Goal: Information Seeking & Learning: Learn about a topic

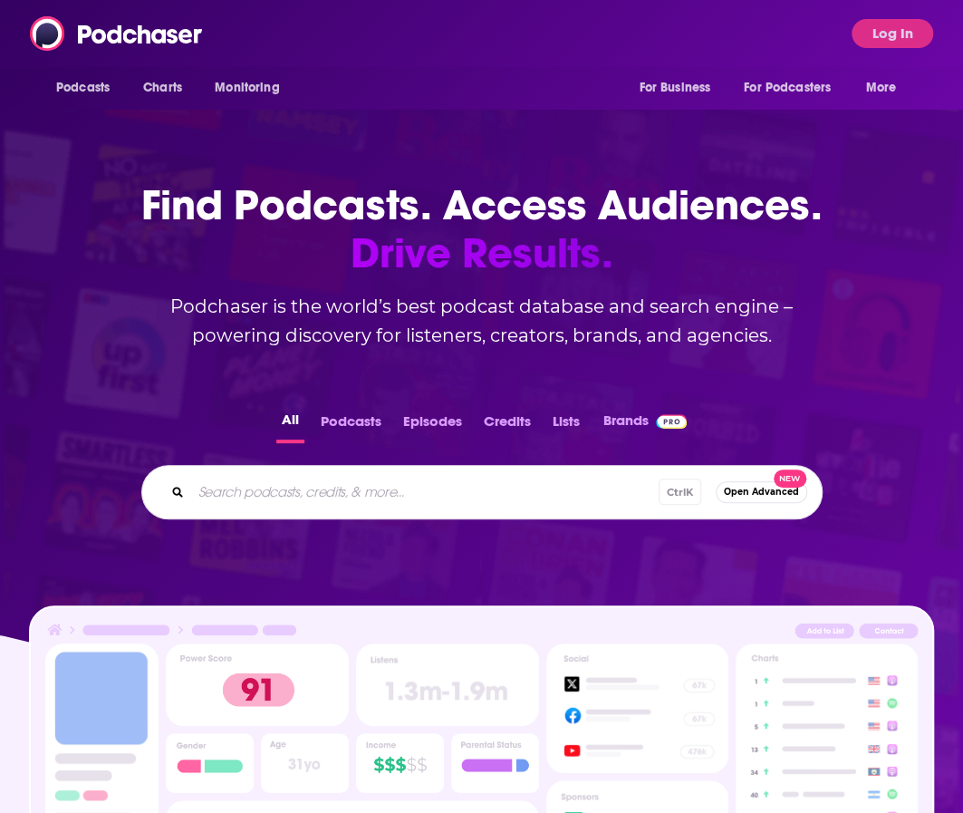
click at [228, 508] on div "Ctrl K Open Advanced New" at bounding box center [481, 492] width 681 height 54
click at [233, 496] on input "Search podcasts, credits, & more..." at bounding box center [425, 492] width 468 height 29
type input "Q"
type input "Women's Health"
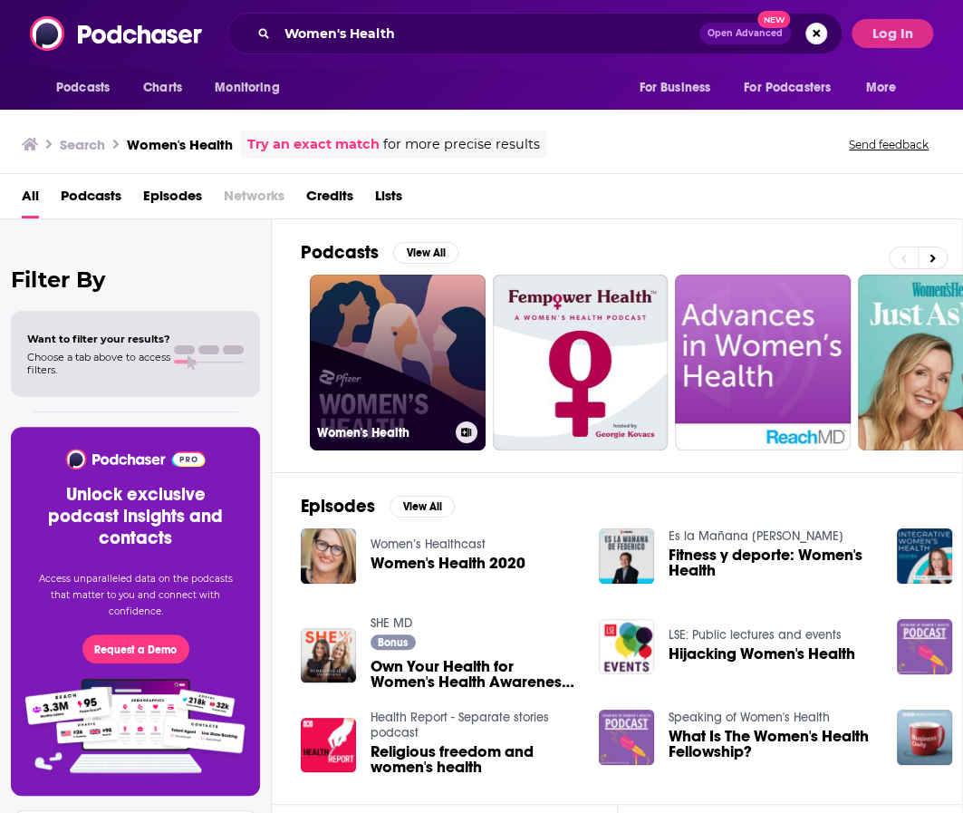
click at [414, 322] on link "Women's Health" at bounding box center [398, 363] width 176 height 176
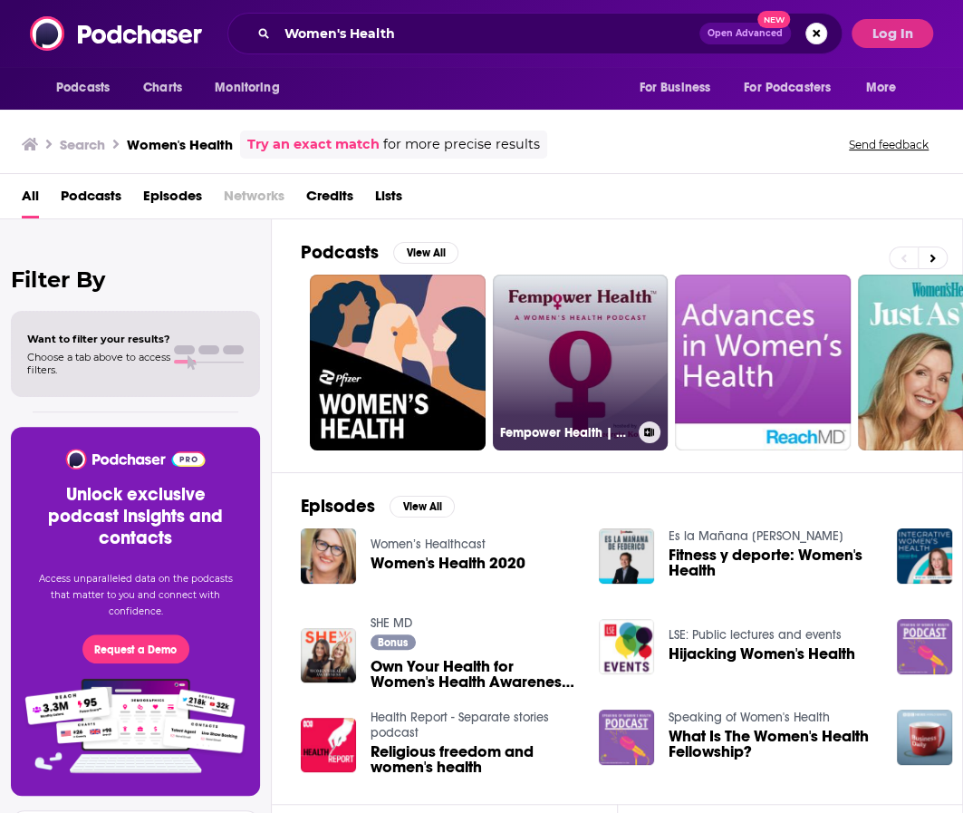
click at [555, 371] on link "Fempower Health | A Women's Health Podcast" at bounding box center [581, 363] width 176 height 176
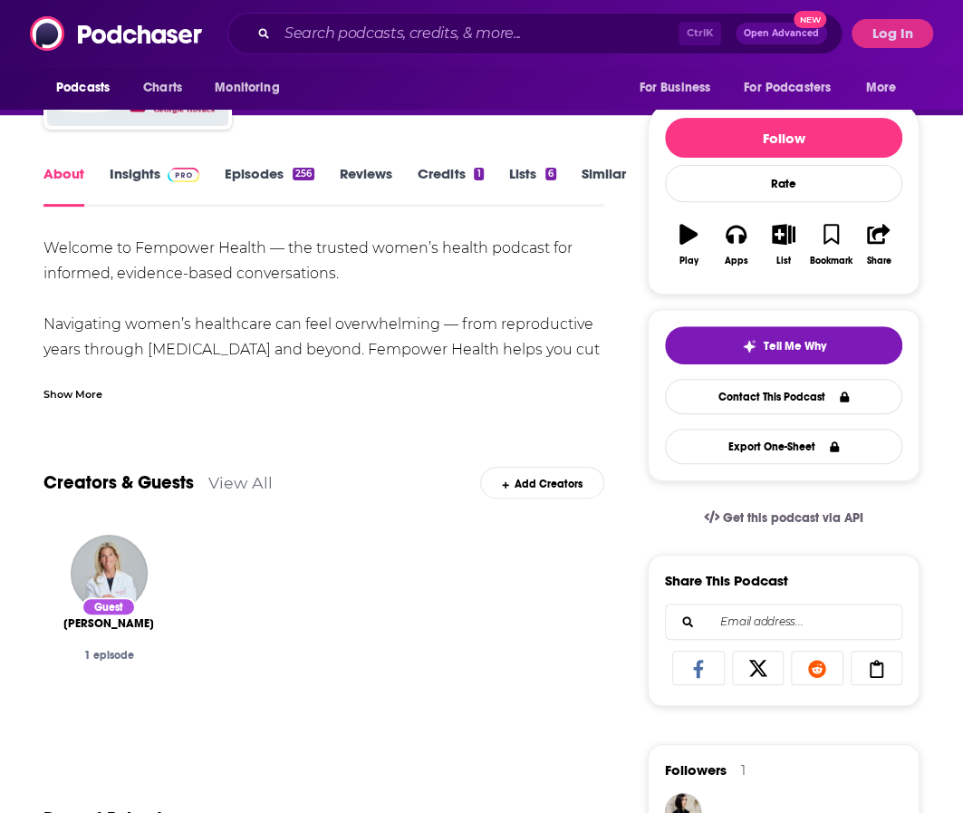
scroll to position [177, 0]
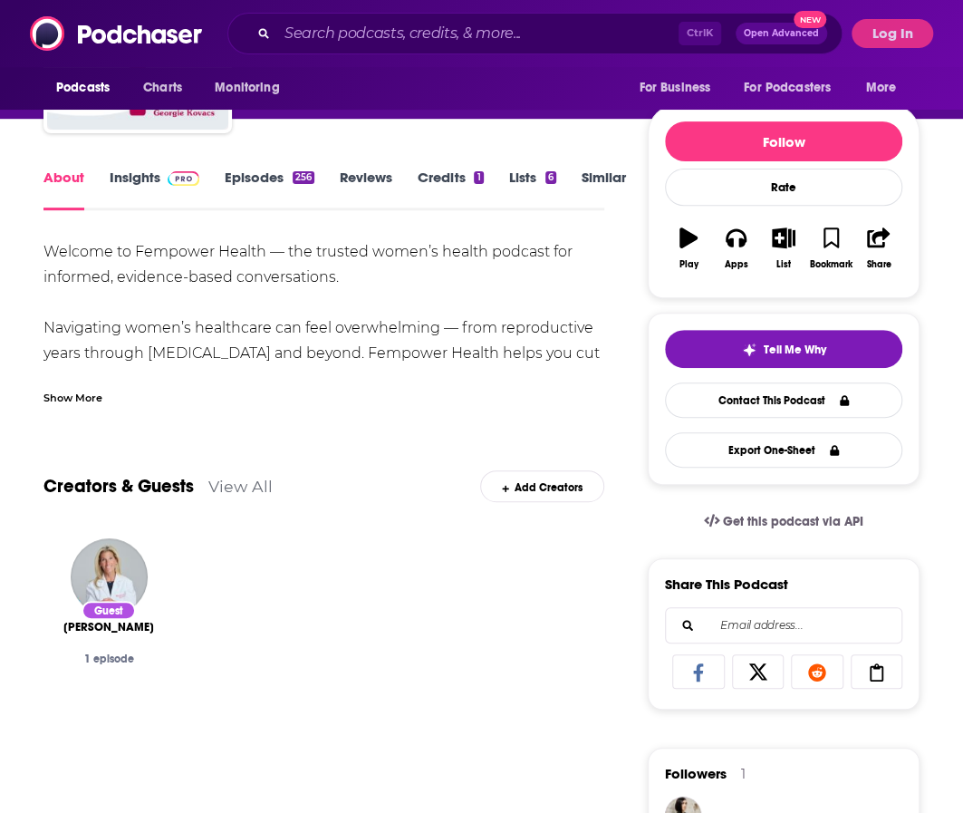
click at [76, 389] on div "Show More" at bounding box center [323, 390] width 561 height 31
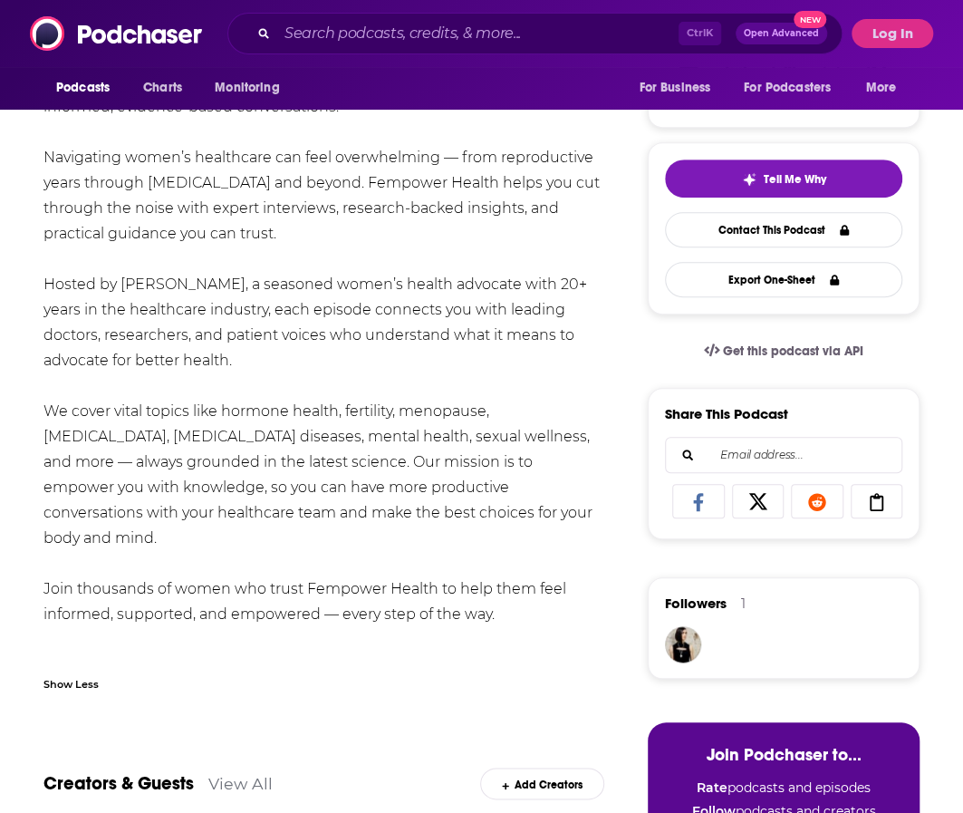
scroll to position [0, 0]
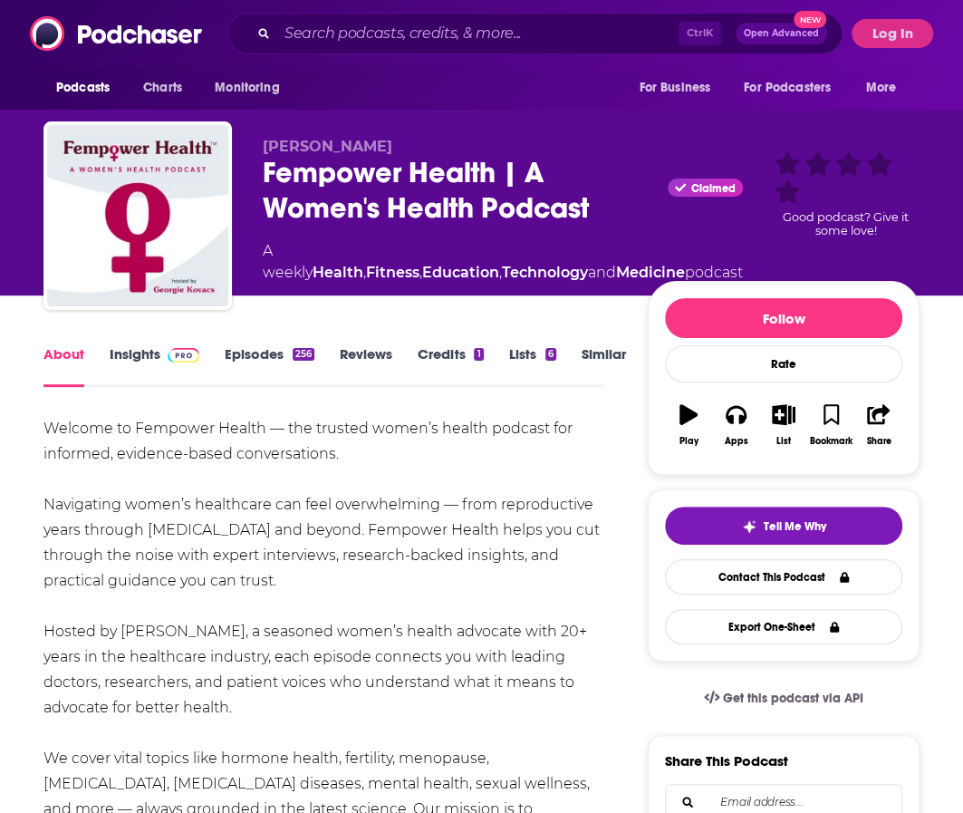
click at [277, 354] on link "Episodes 256" at bounding box center [270, 366] width 90 height 42
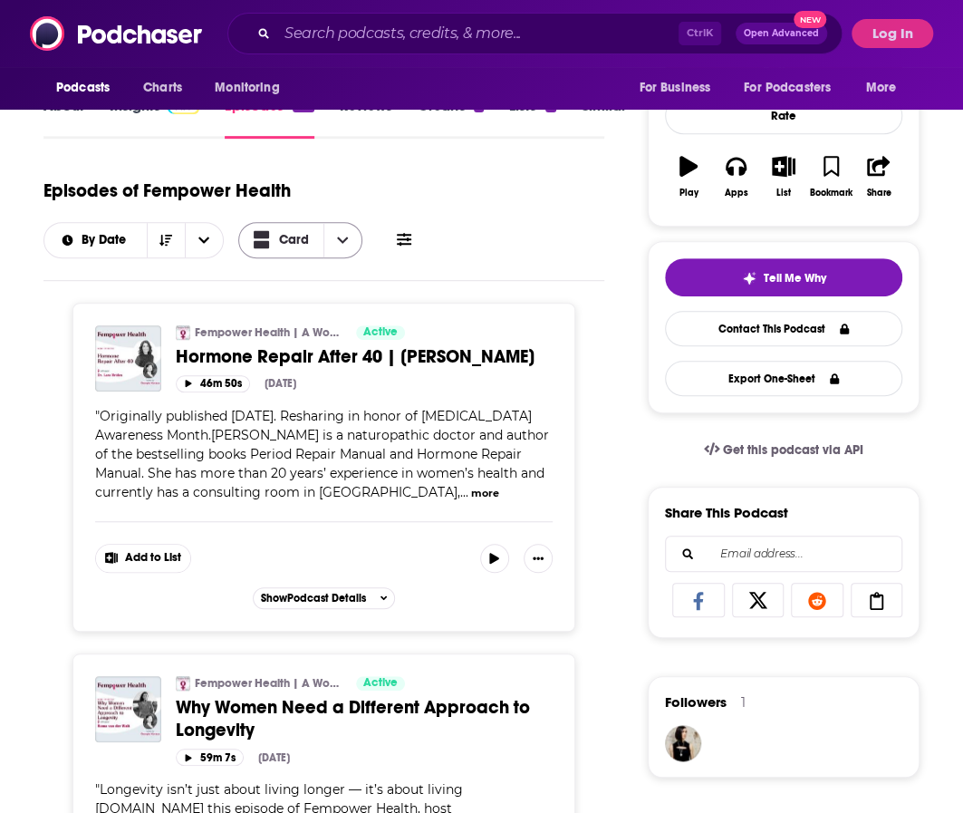
scroll to position [170, 0]
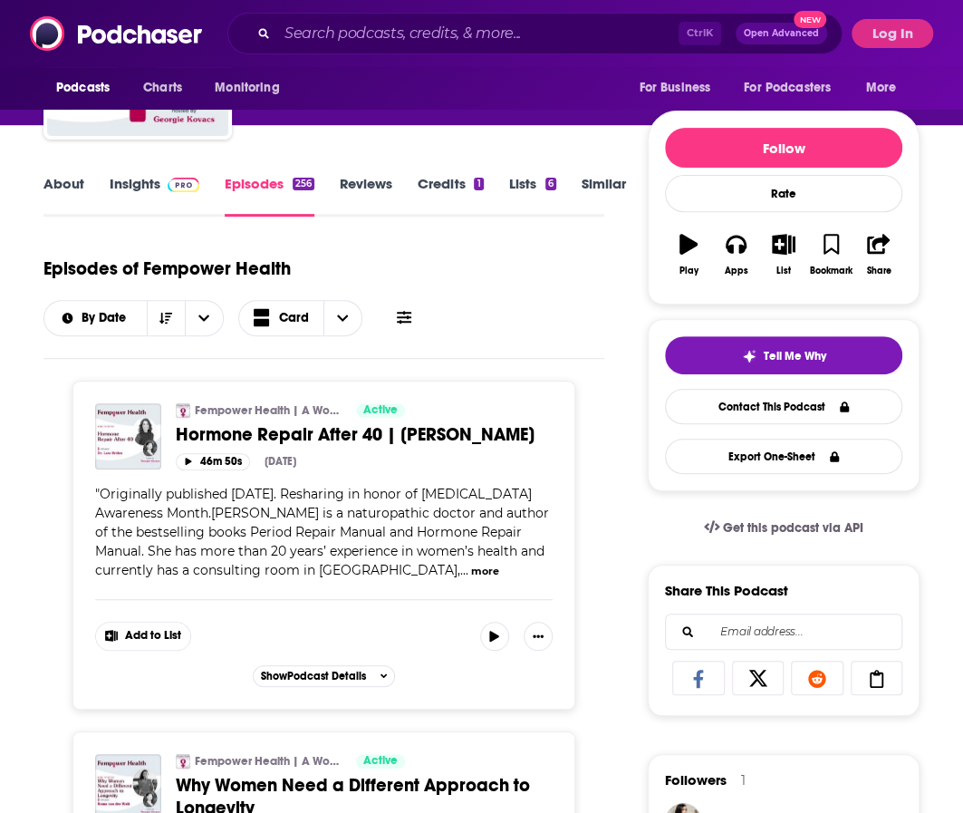
click at [137, 196] on link "Insights" at bounding box center [155, 196] width 90 height 42
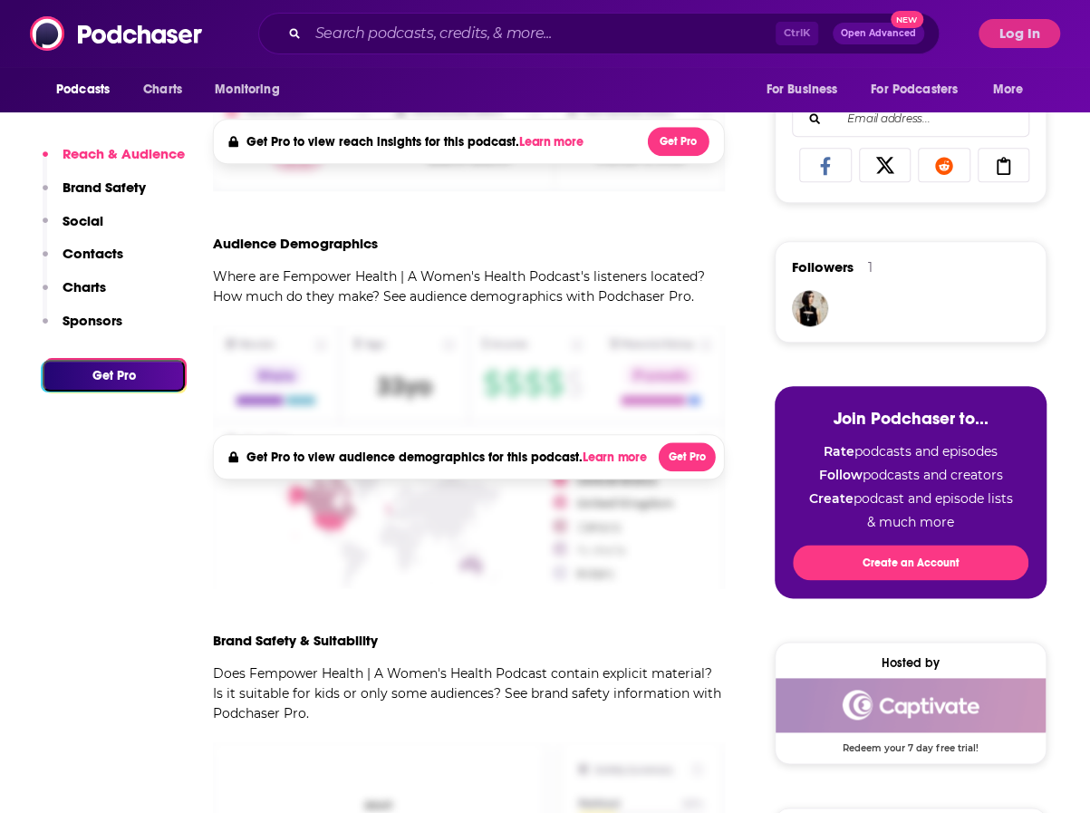
scroll to position [580, 0]
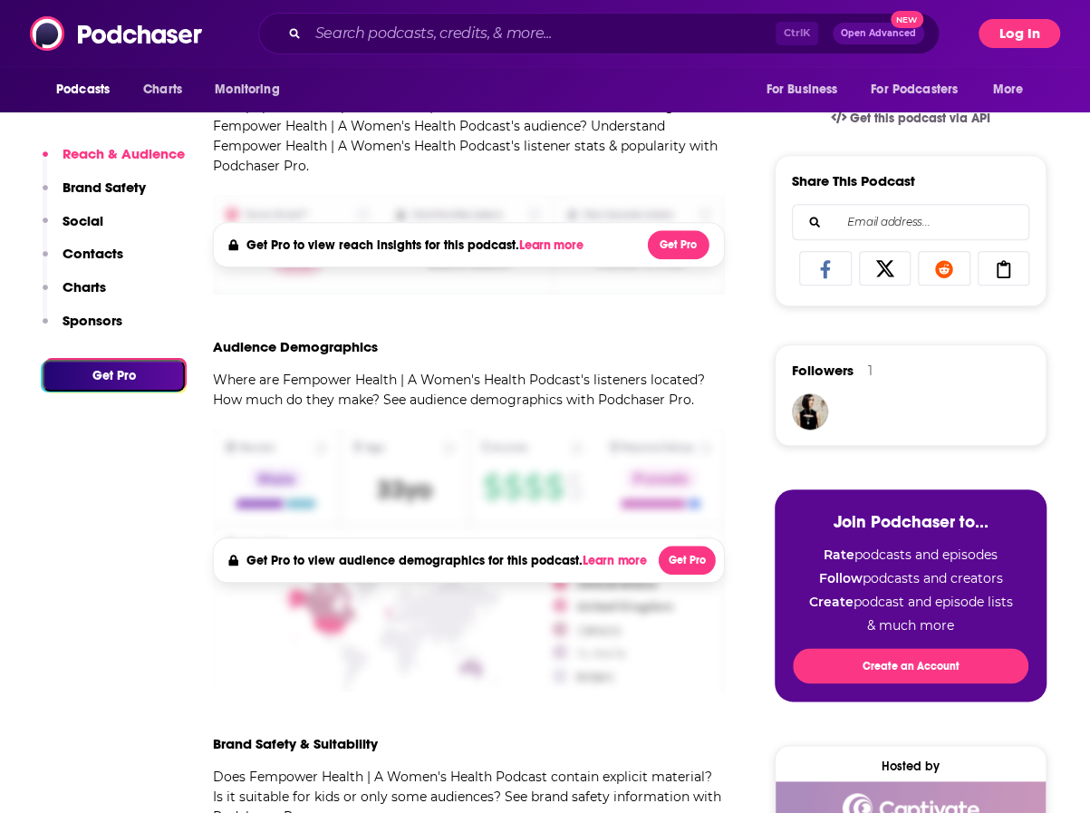
click at [962, 40] on button "Log In" at bounding box center [1020, 33] width 82 height 29
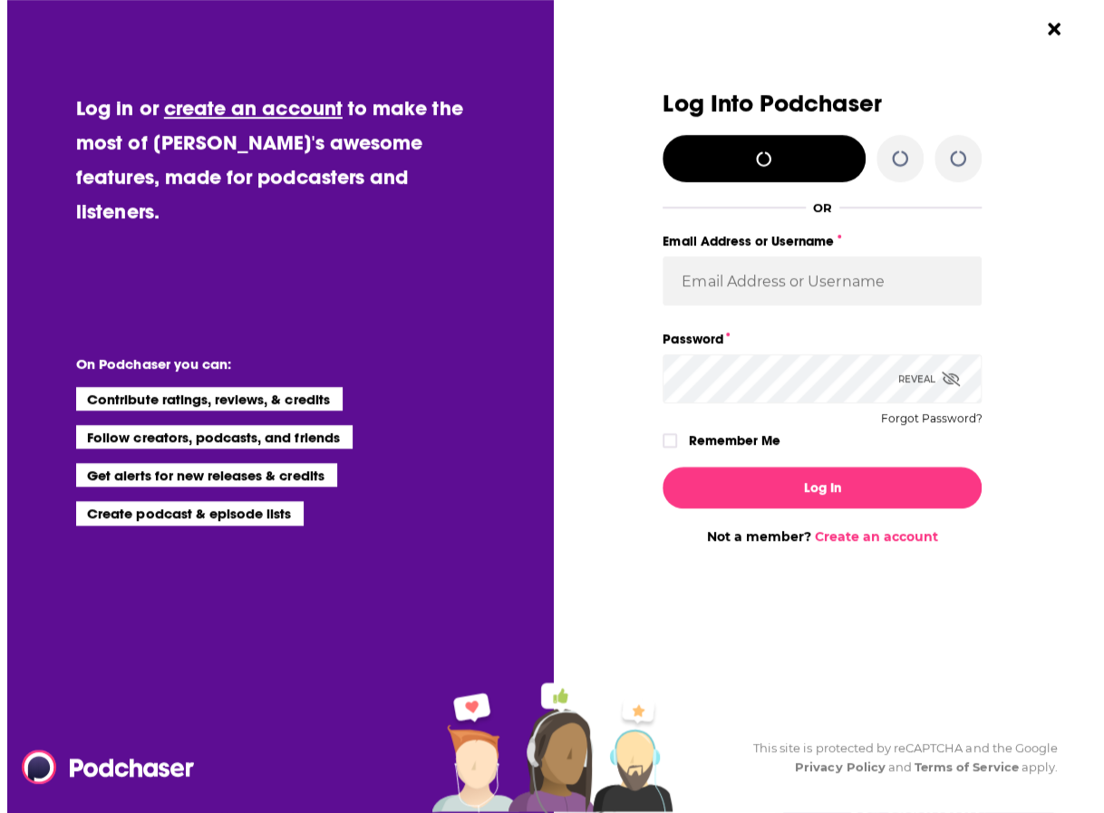
scroll to position [0, 0]
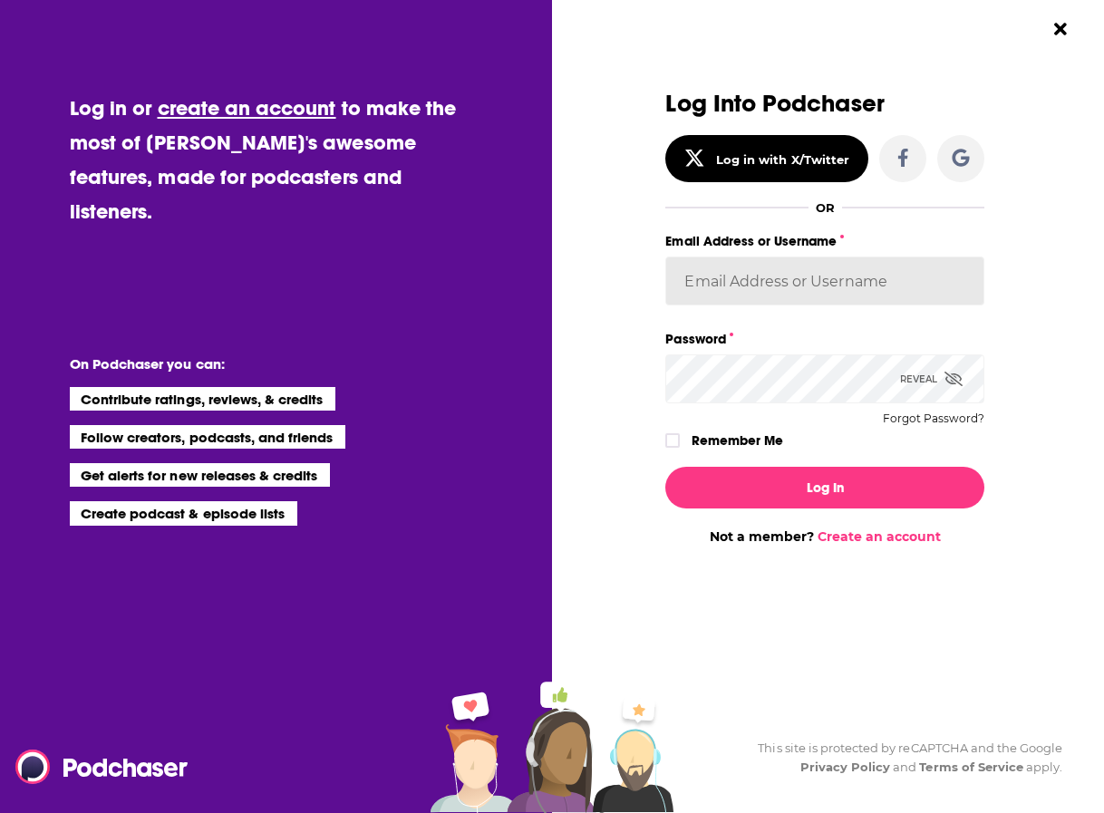
click at [736, 275] on input "Email Address or Username" at bounding box center [824, 280] width 319 height 49
type input "[DOMAIN_NAME][EMAIL_ADDRESS][DOMAIN_NAME]"
click at [665, 467] on button "Log In" at bounding box center [824, 488] width 319 height 42
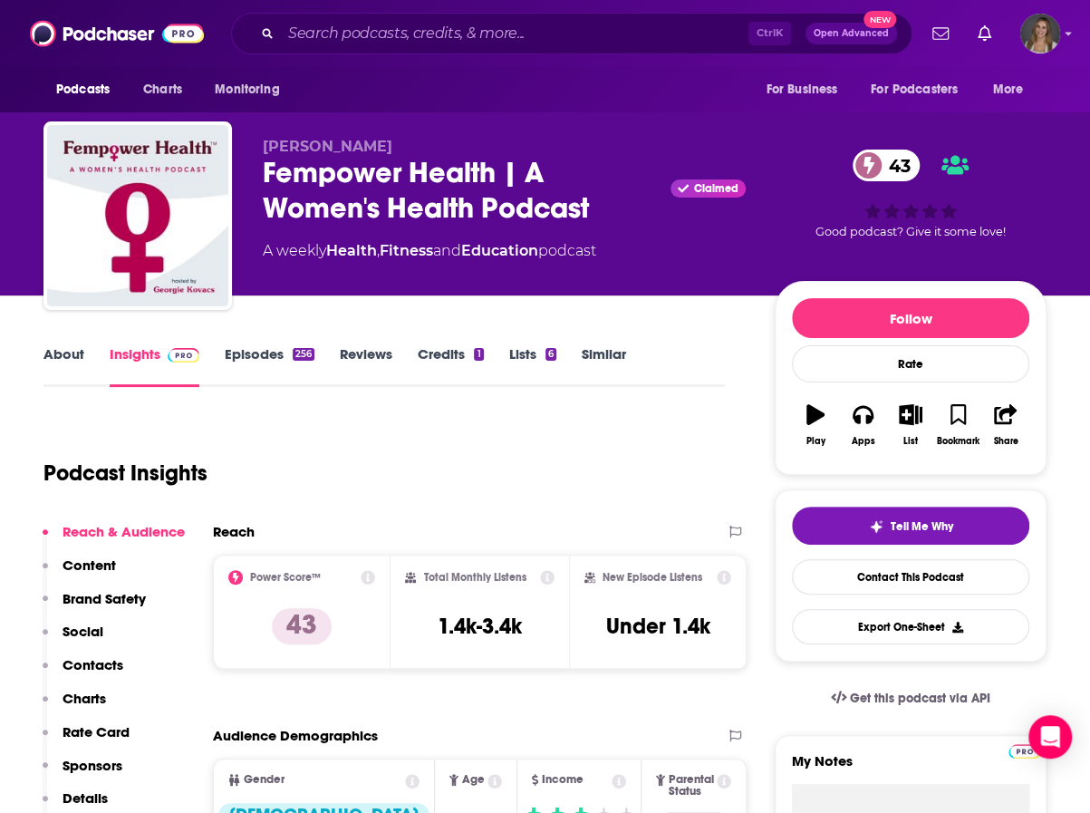
click at [246, 362] on link "Episodes 256" at bounding box center [270, 366] width 90 height 42
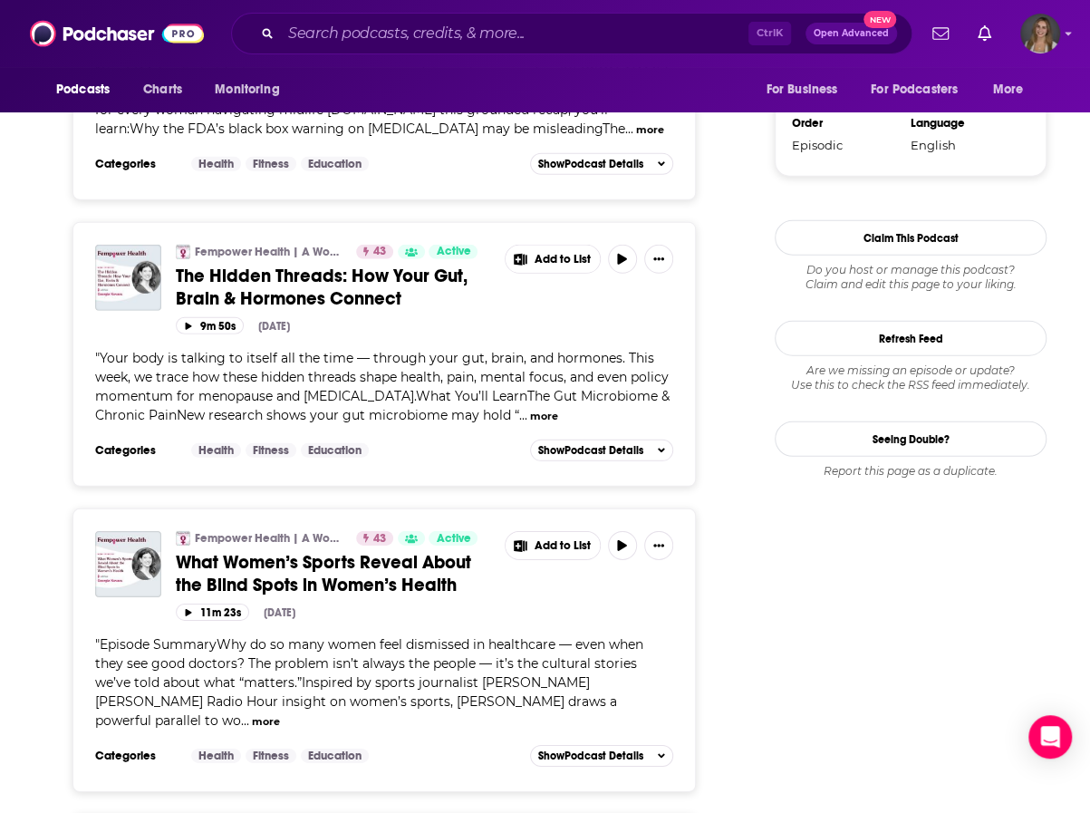
scroll to position [2340, 0]
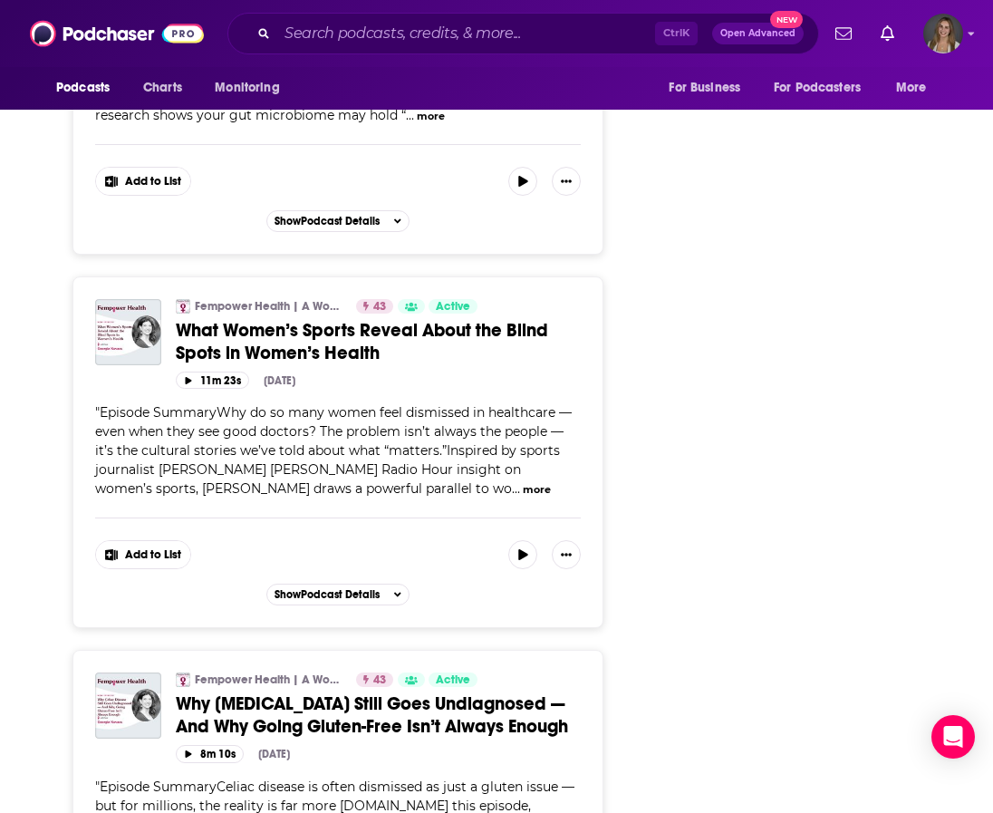
scroll to position [2789, 0]
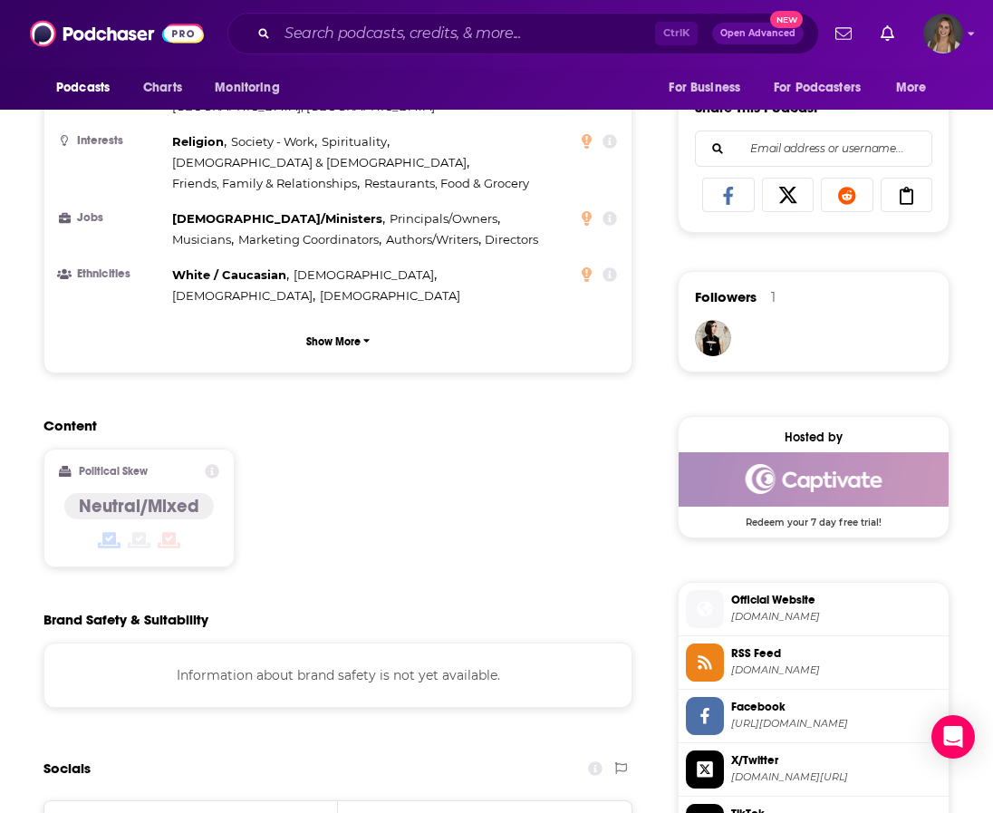
scroll to position [1127, 0]
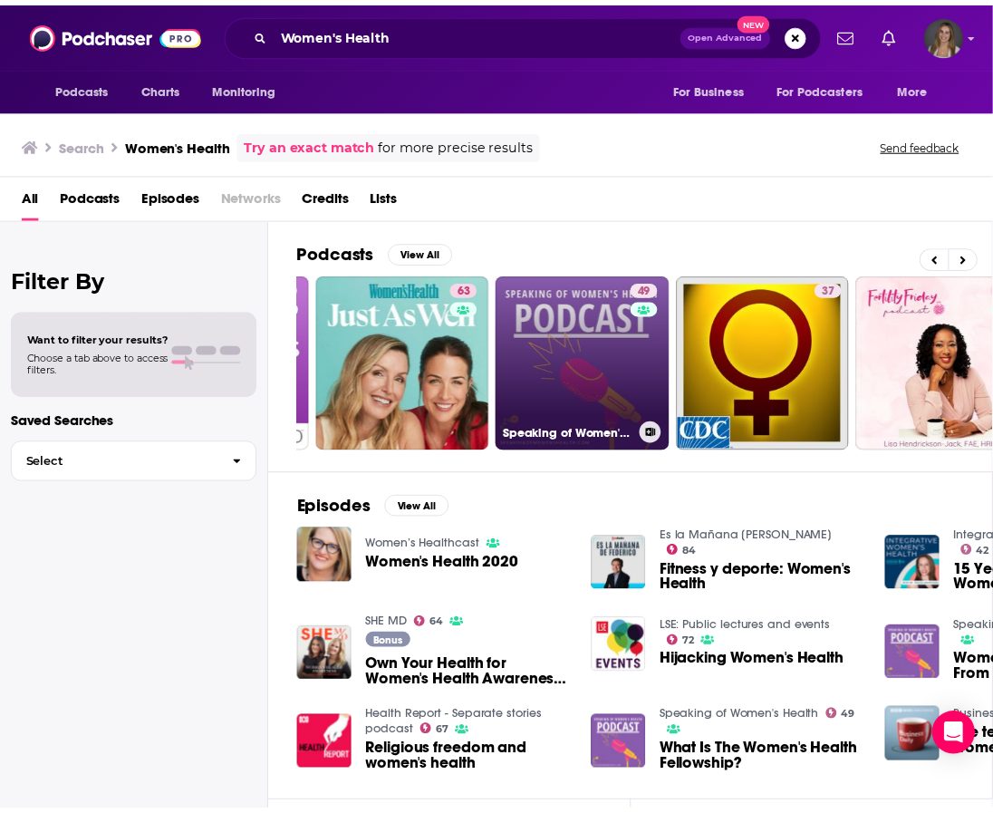
scroll to position [0, 639]
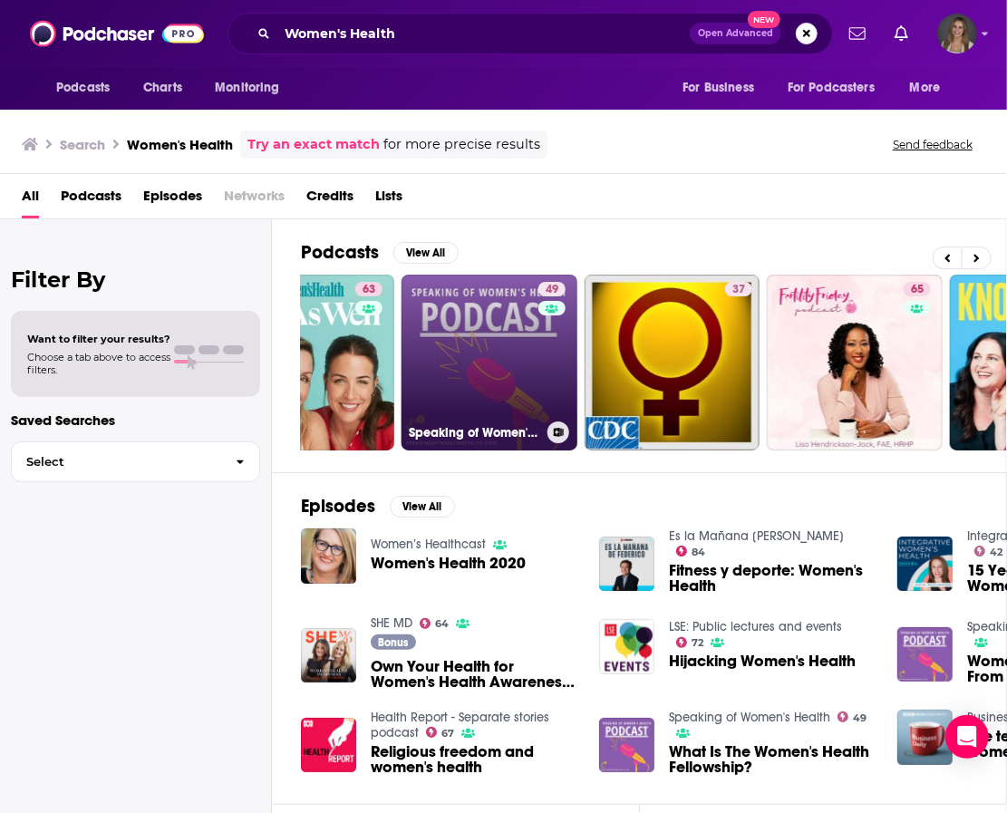
click at [466, 354] on link "49 Speaking of Women's Health" at bounding box center [489, 363] width 176 height 176
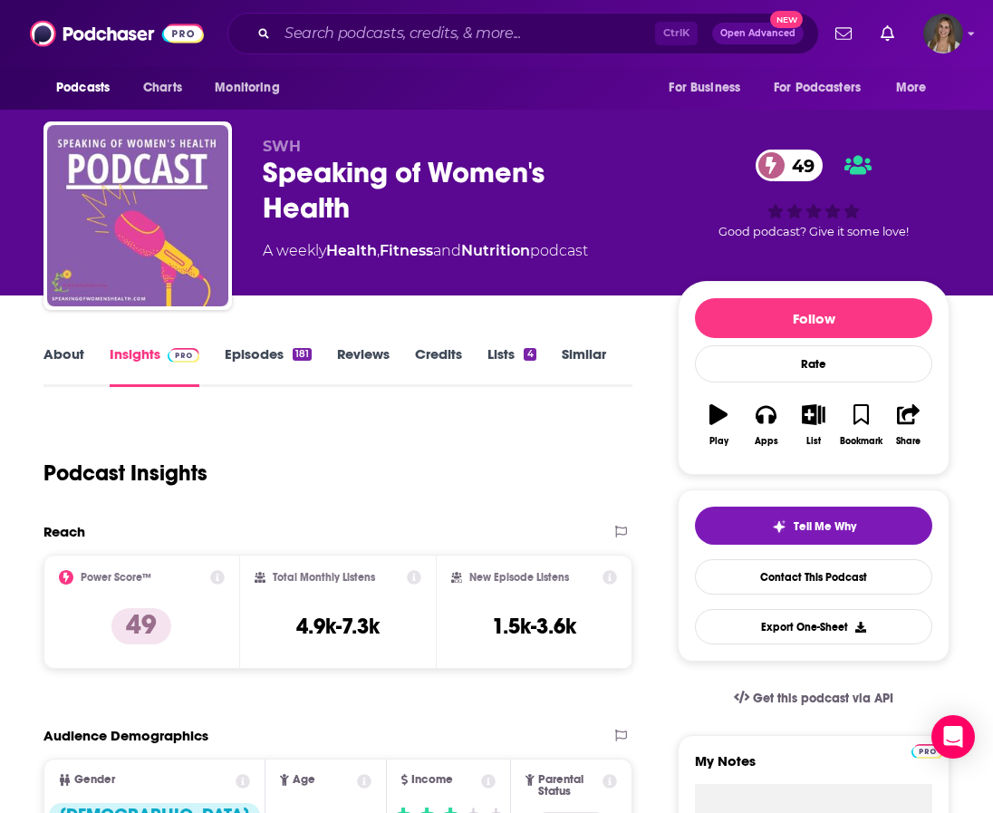
click at [246, 351] on link "Episodes 181" at bounding box center [268, 366] width 87 height 42
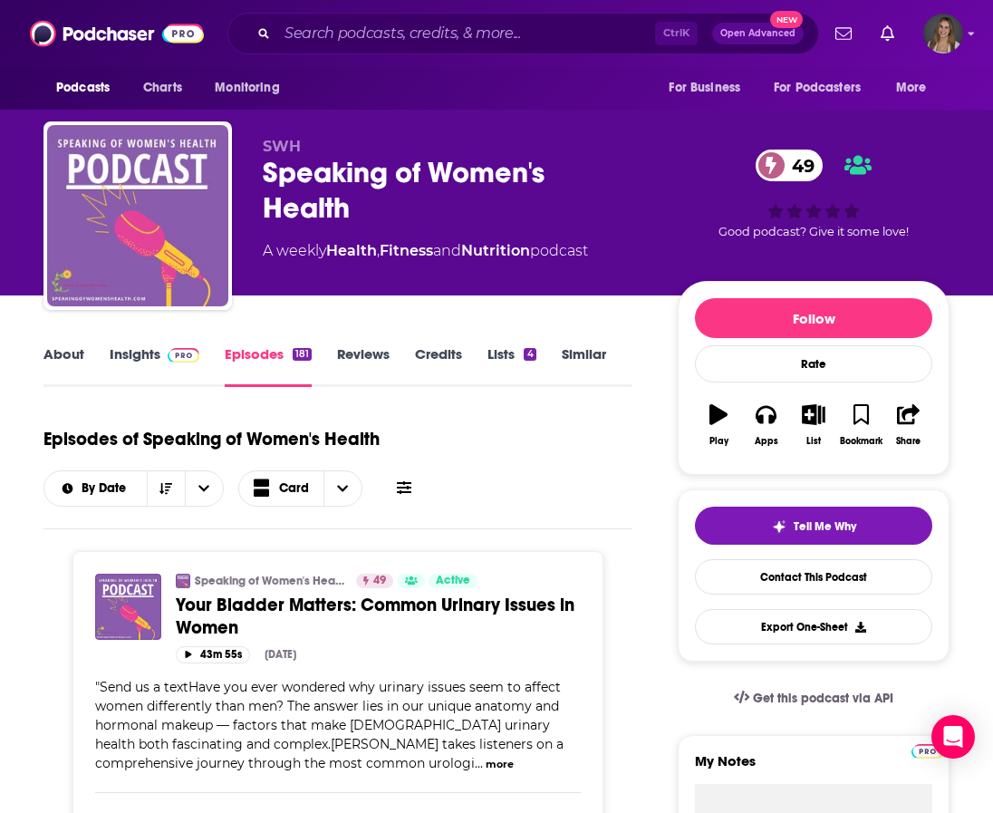
click at [403, 343] on div "About Insights Episodes 181 Reviews Credits Lists 4 Similar" at bounding box center [337, 365] width 589 height 44
click at [130, 369] on link "Insights" at bounding box center [155, 366] width 90 height 42
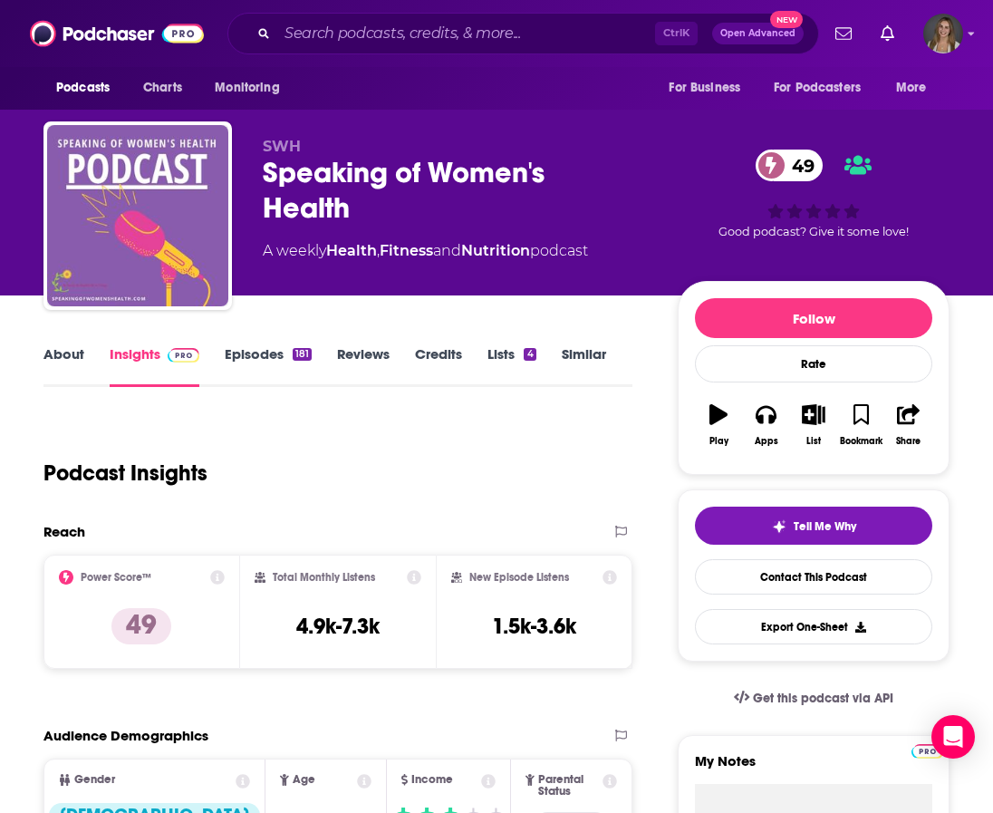
click at [617, 241] on div "A weekly Health , Fitness and Nutrition podcast" at bounding box center [456, 251] width 386 height 22
click at [69, 364] on link "About" at bounding box center [63, 366] width 41 height 42
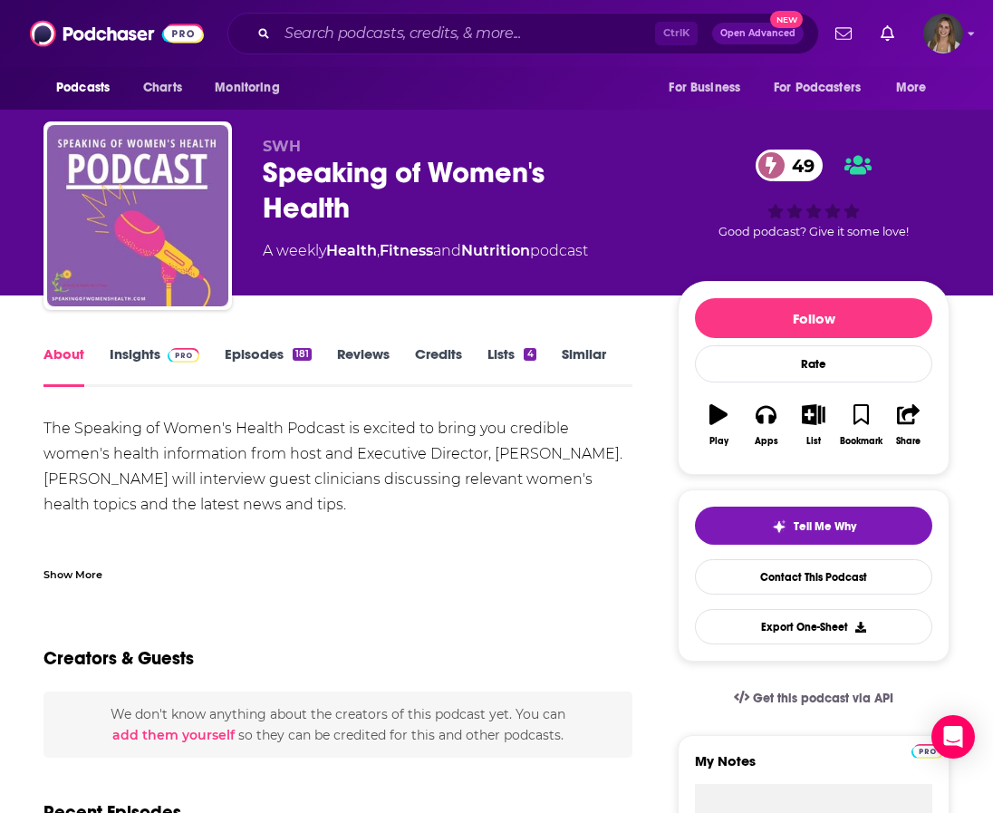
click at [69, 364] on link "About" at bounding box center [63, 366] width 41 height 42
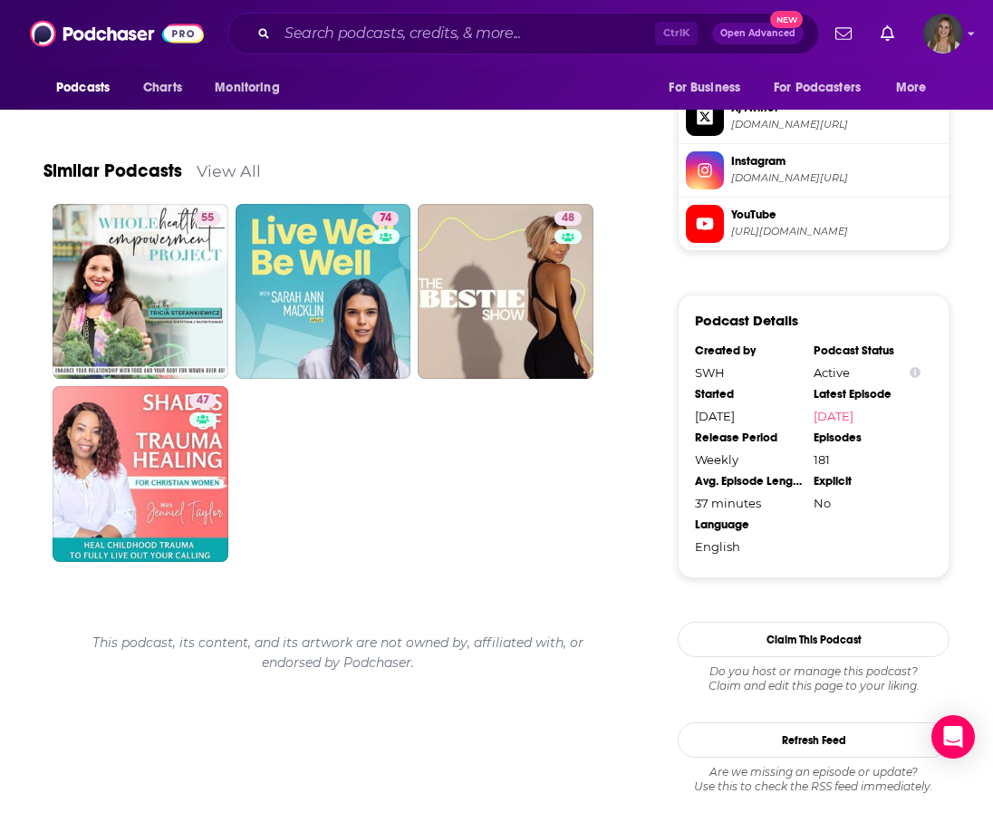
scroll to position [1631, 0]
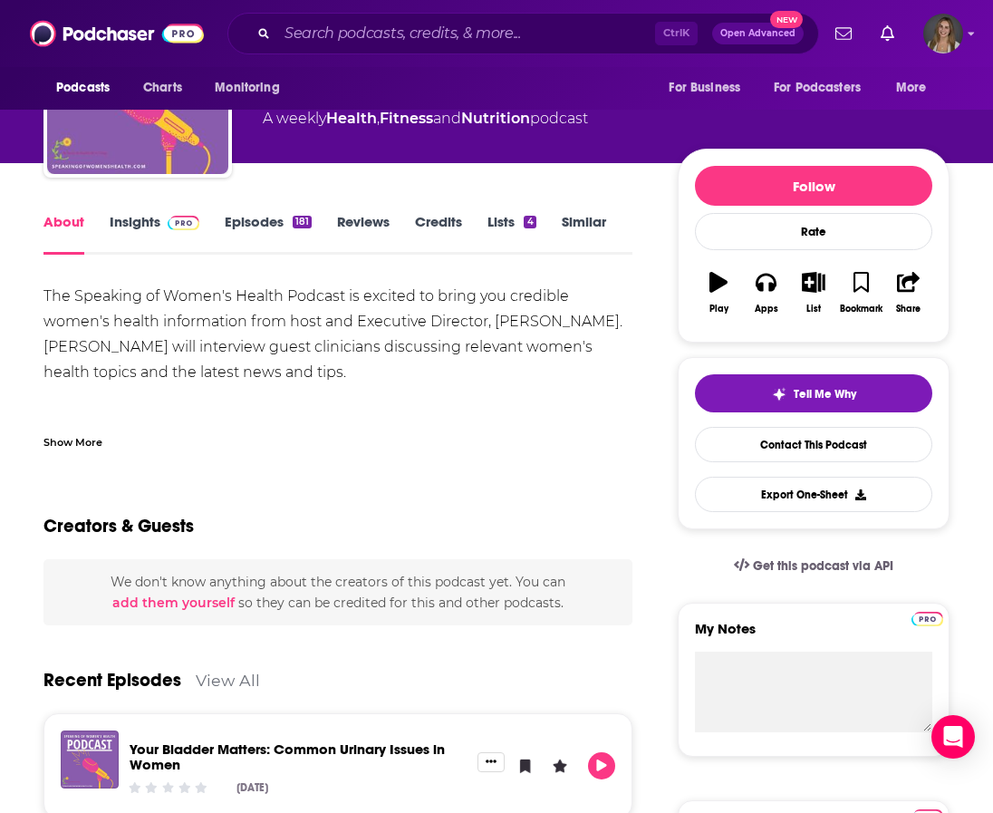
scroll to position [129, 0]
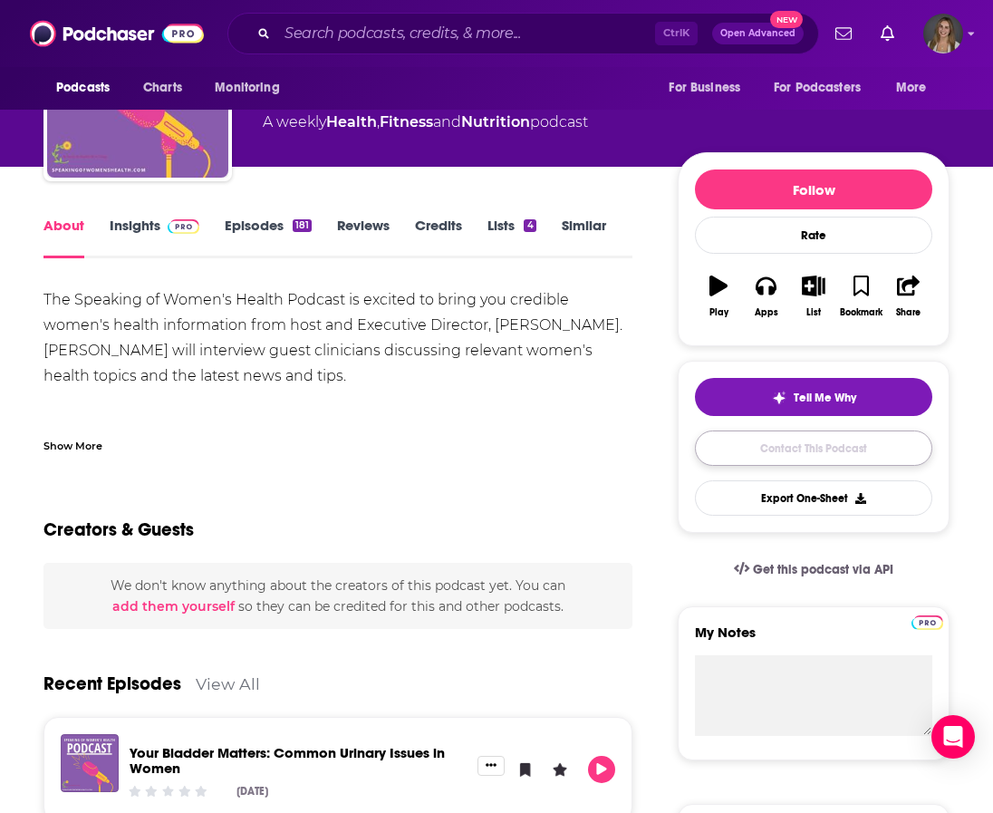
click at [779, 453] on link "Contact This Podcast" at bounding box center [813, 447] width 237 height 35
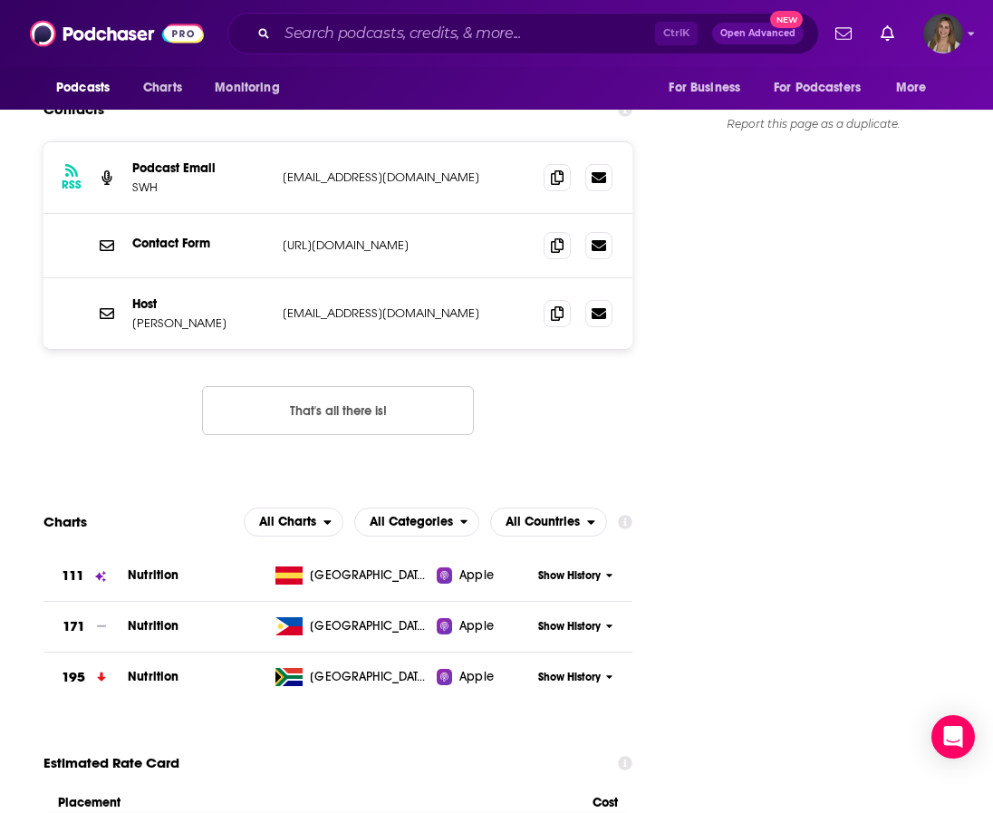
scroll to position [1684, 0]
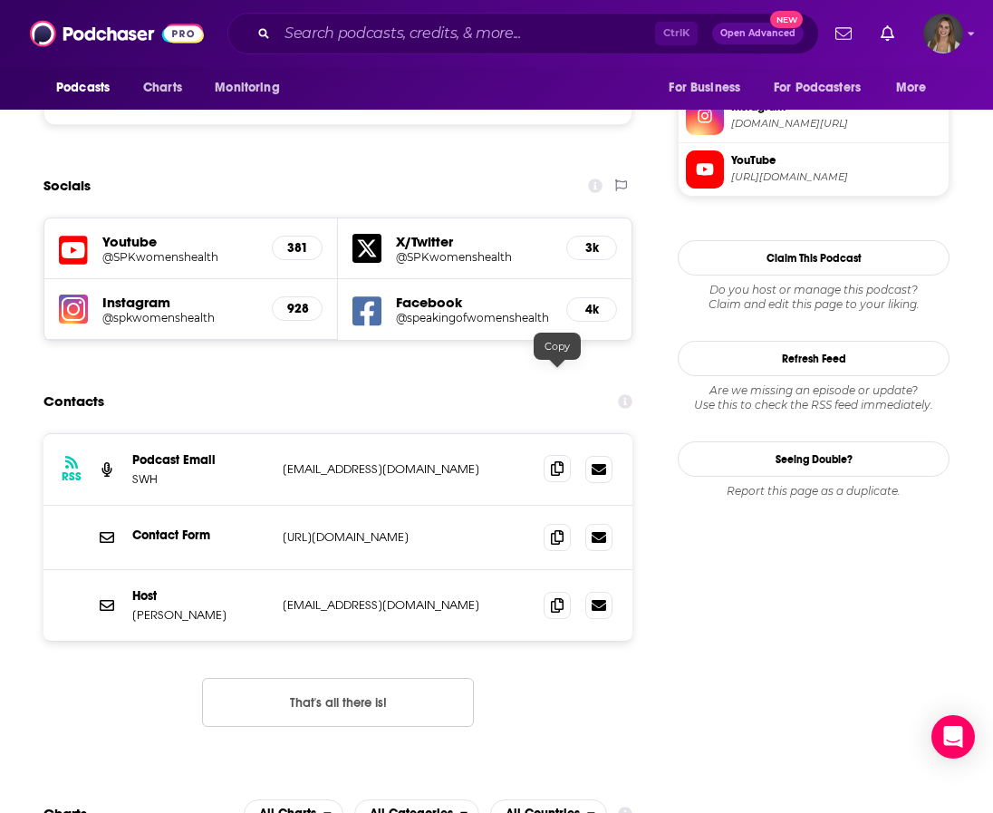
click at [555, 461] on icon at bounding box center [557, 468] width 13 height 14
click at [587, 631] on div "RSS Podcast Email SWH [EMAIL_ADDRESS][DOMAIN_NAME] [EMAIL_ADDRESS][DOMAIN_NAME]…" at bounding box center [337, 594] width 589 height 323
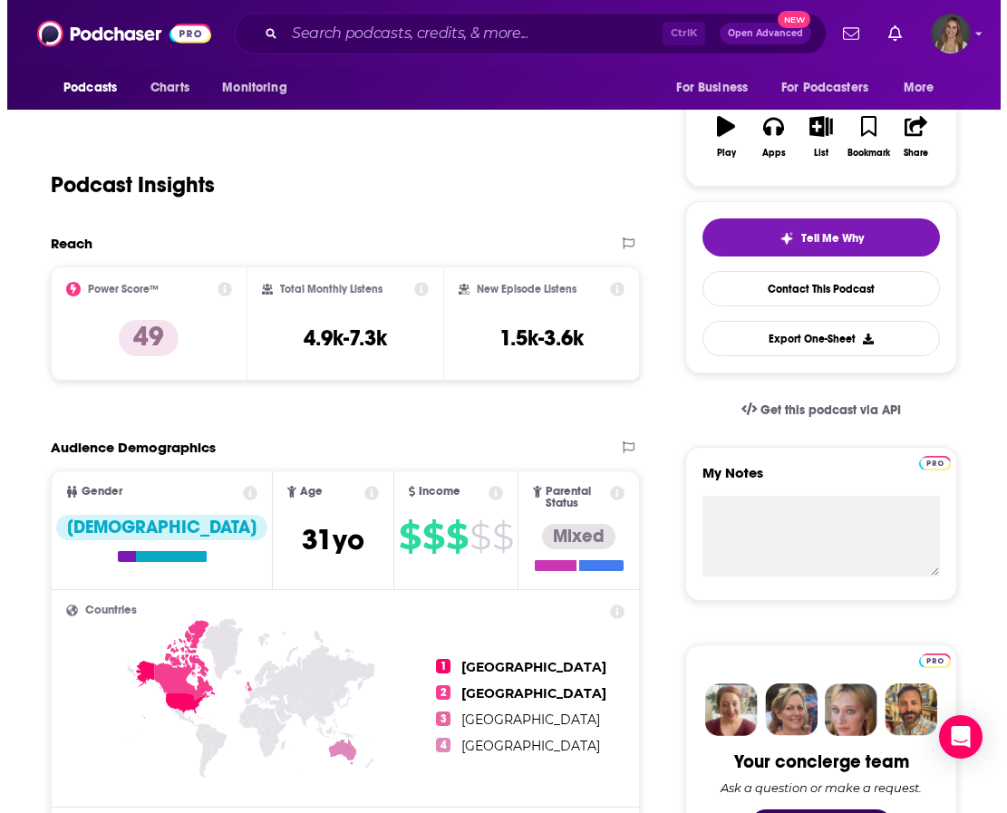
scroll to position [0, 0]
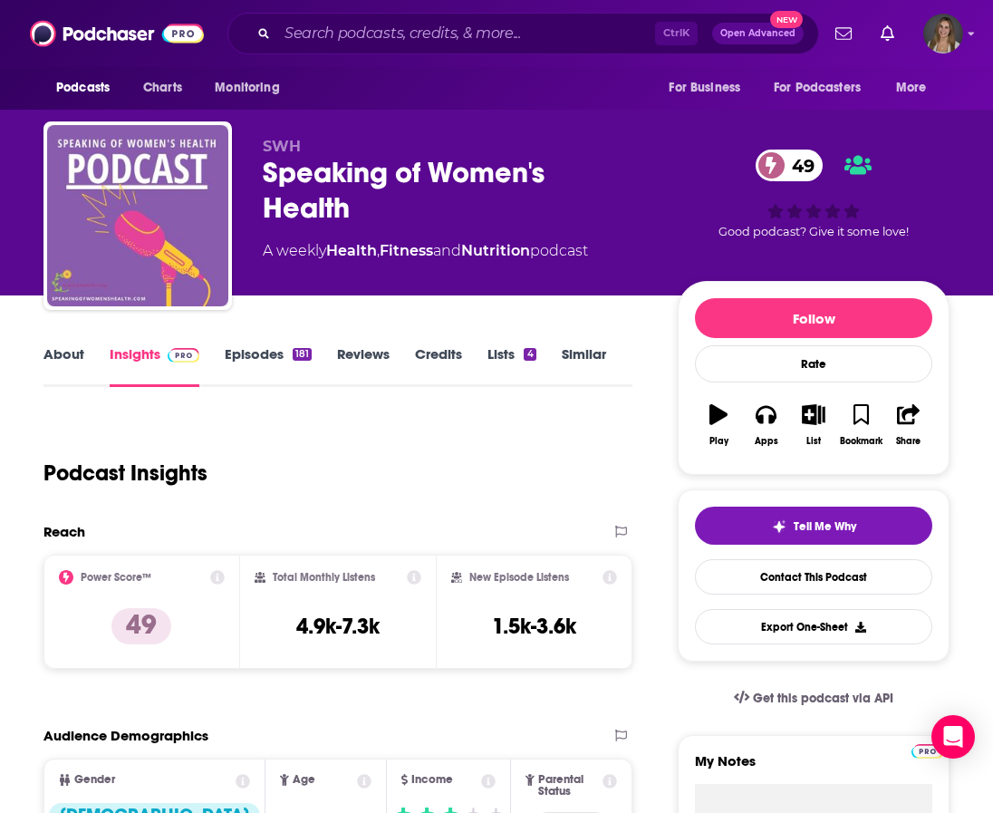
click at [58, 356] on link "About" at bounding box center [63, 366] width 41 height 42
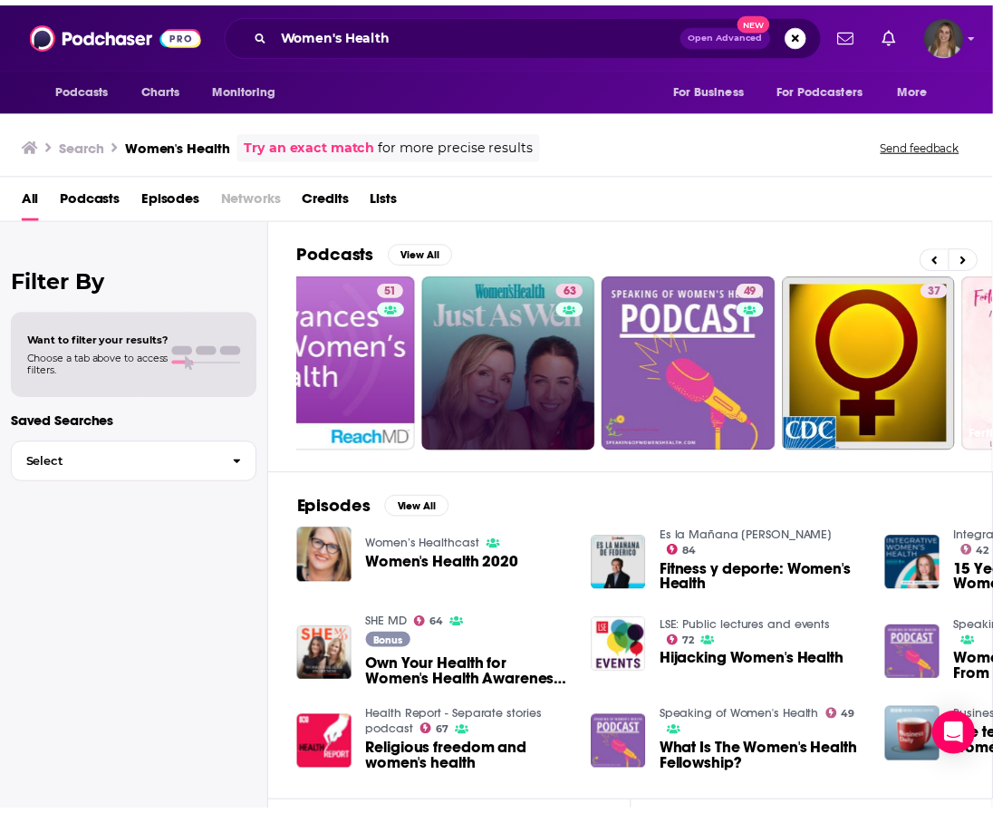
scroll to position [0, 565]
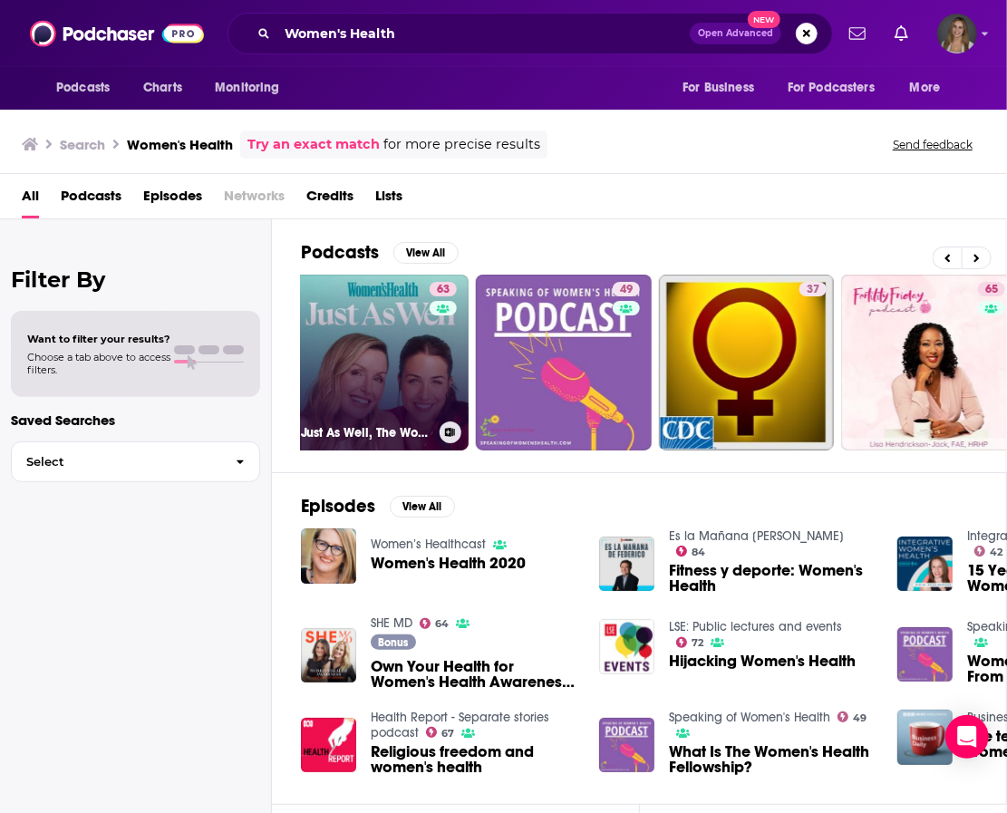
click at [422, 342] on link "63 Just As Well, The Women's Health Podcast" at bounding box center [382, 363] width 176 height 176
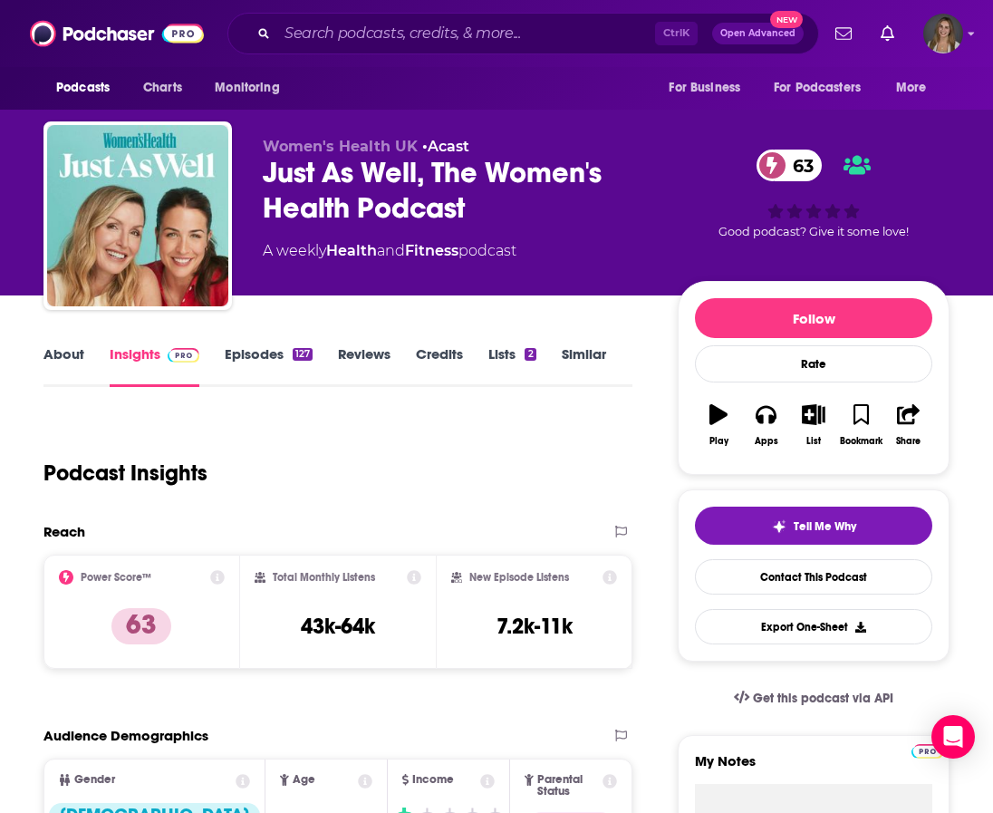
click at [250, 362] on link "Episodes 127" at bounding box center [269, 366] width 88 height 42
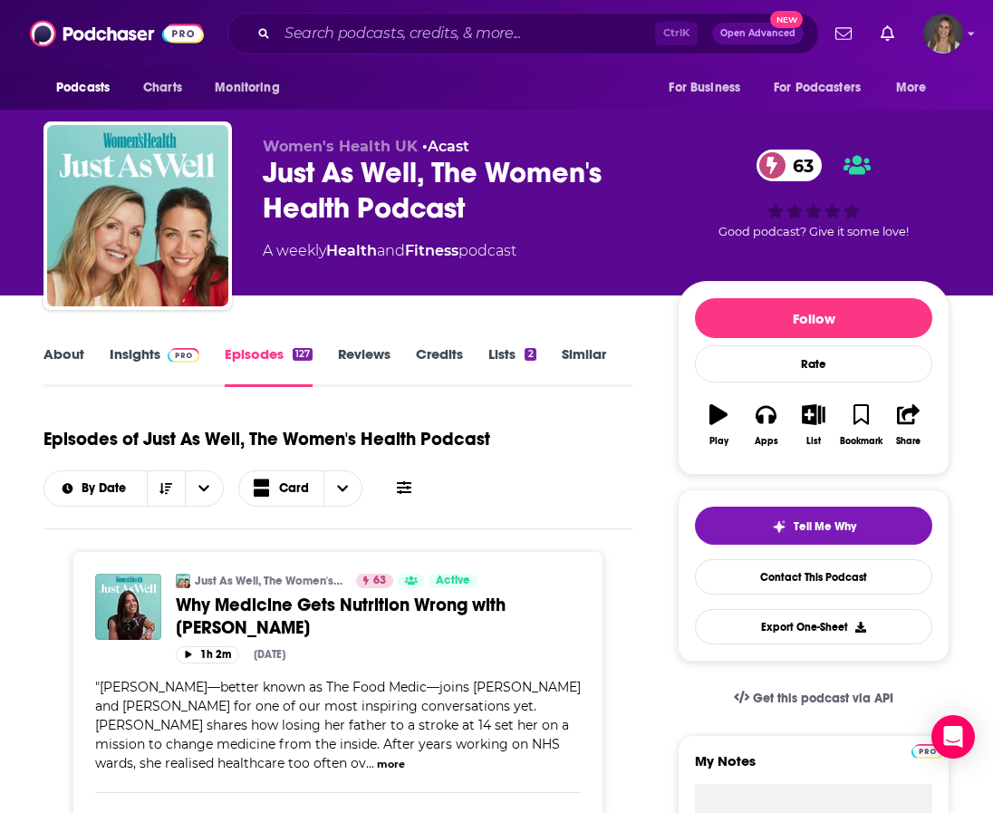
click at [691, 188] on div "63 Good podcast? Give it some love!" at bounding box center [814, 194] width 272 height 112
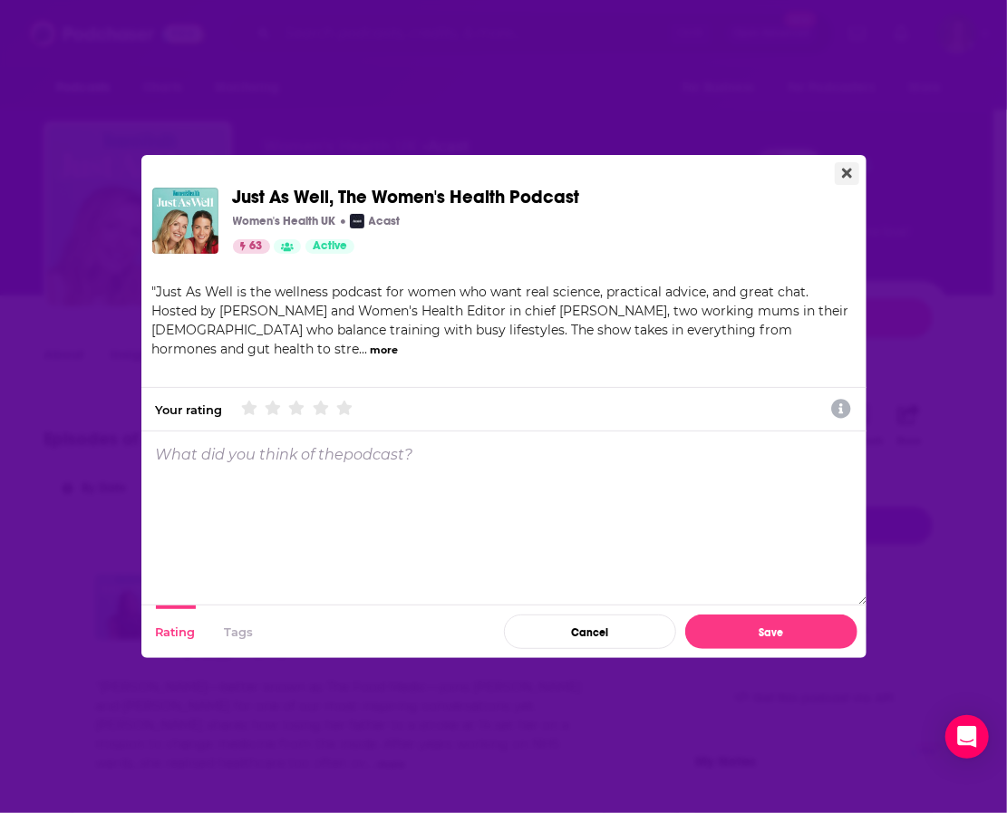
click at [839, 173] on button "Close" at bounding box center [847, 173] width 24 height 23
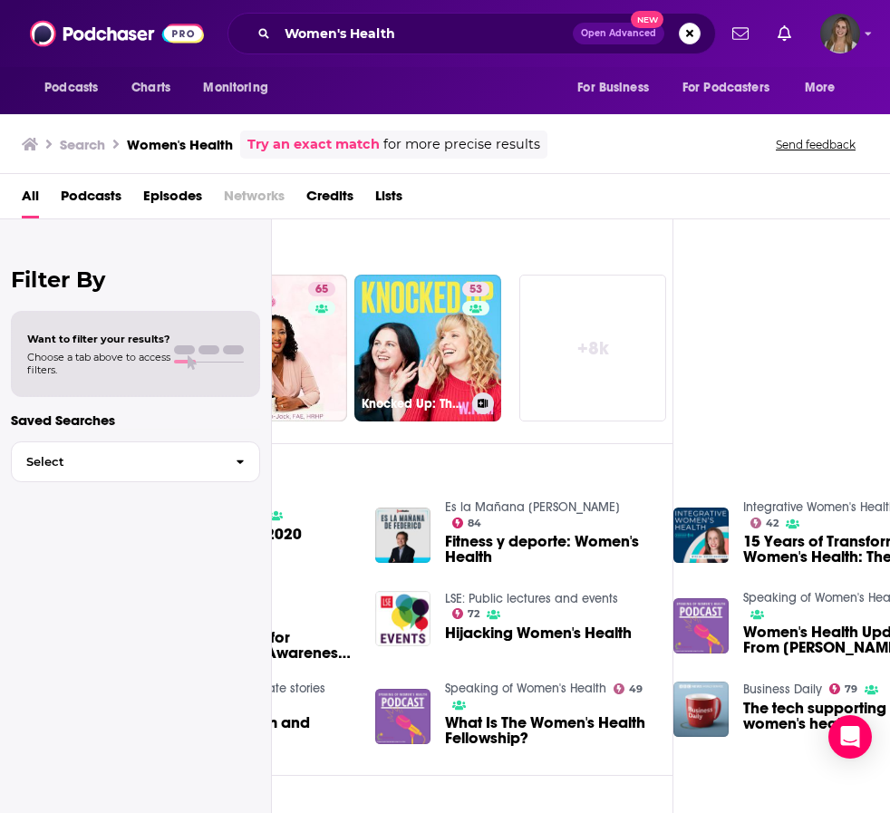
scroll to position [0, 276]
